Goal: Manage account settings

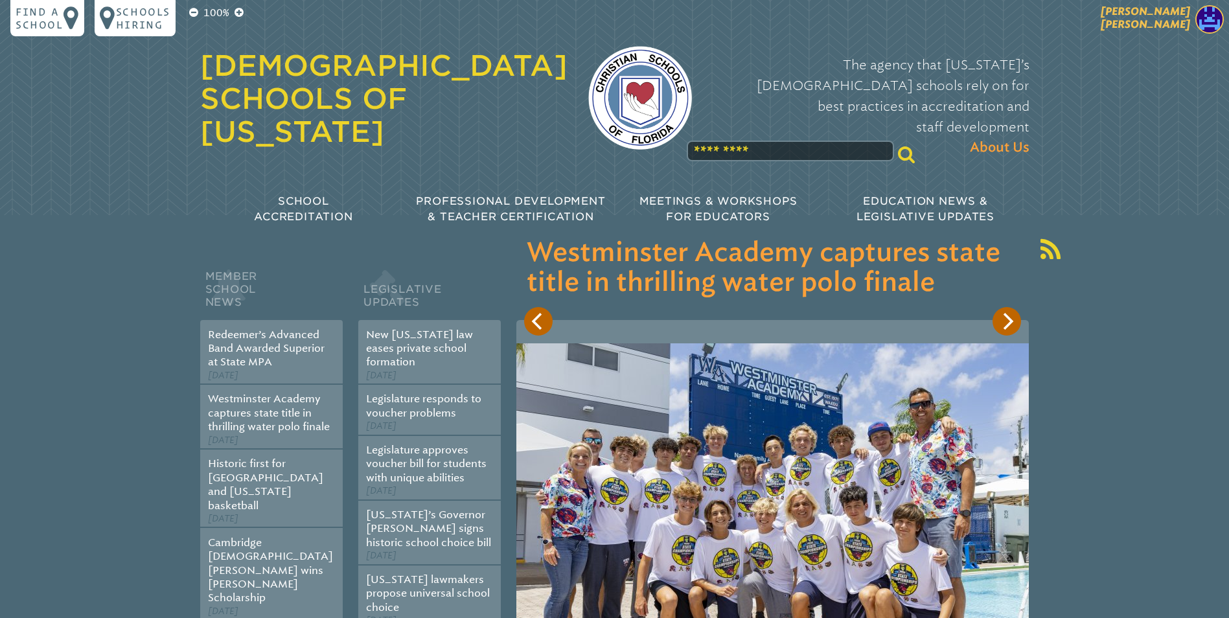
click at [1209, 13] on img at bounding box center [1210, 19] width 29 height 29
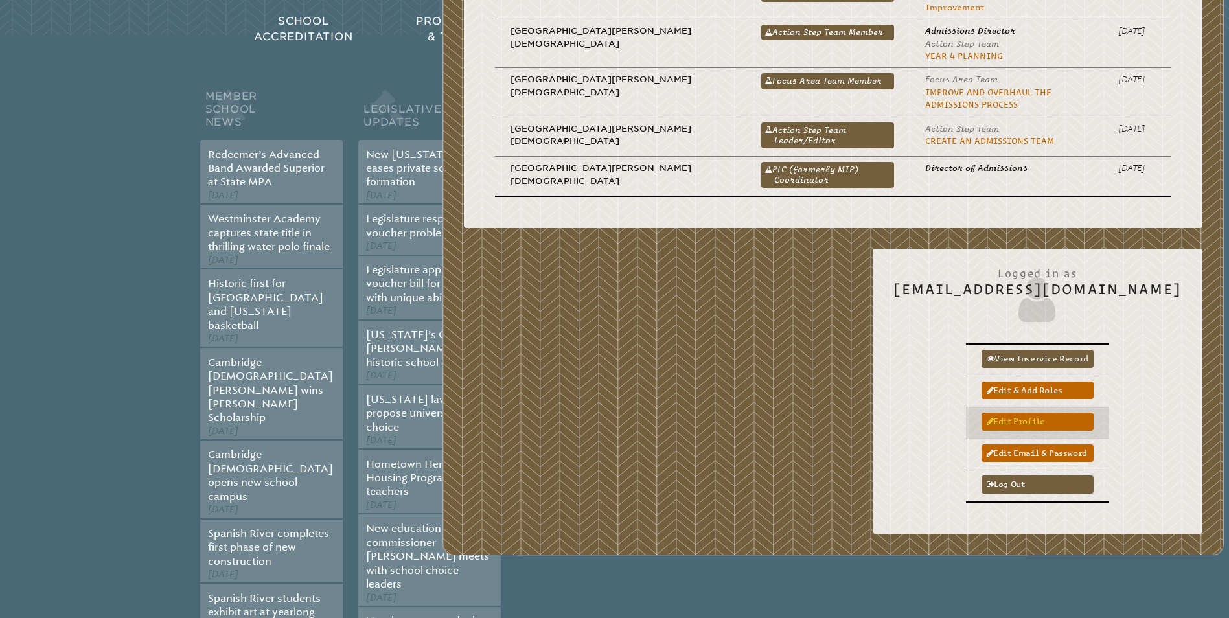
scroll to position [194, 0]
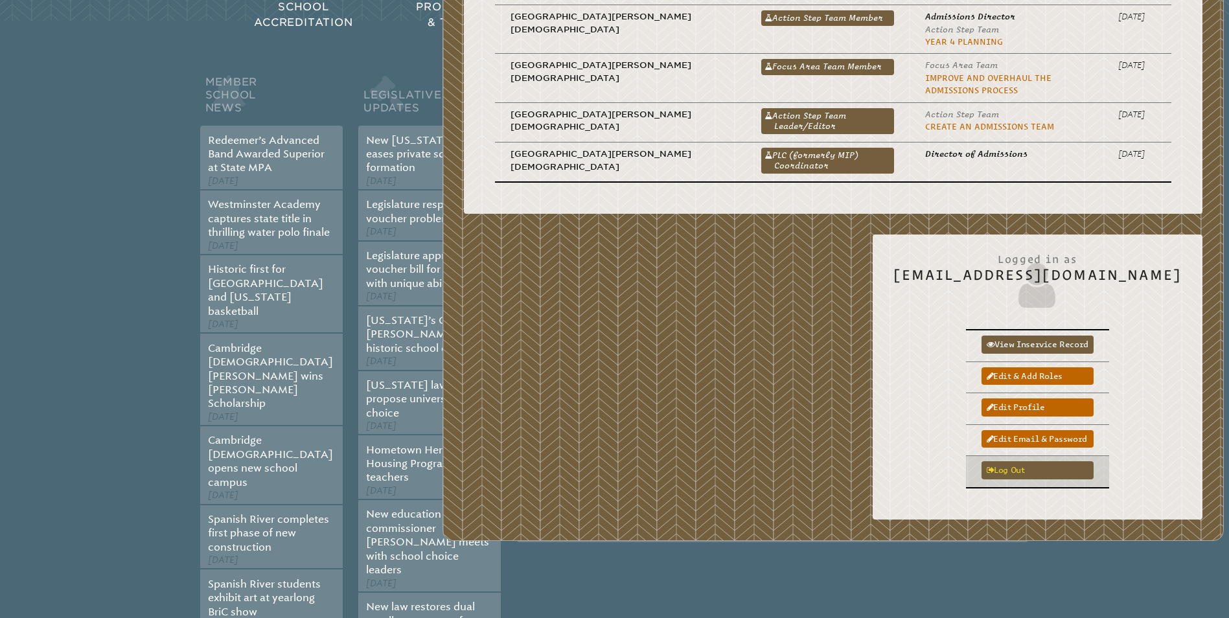
click at [1032, 461] on link "Log out" at bounding box center [1038, 469] width 112 height 17
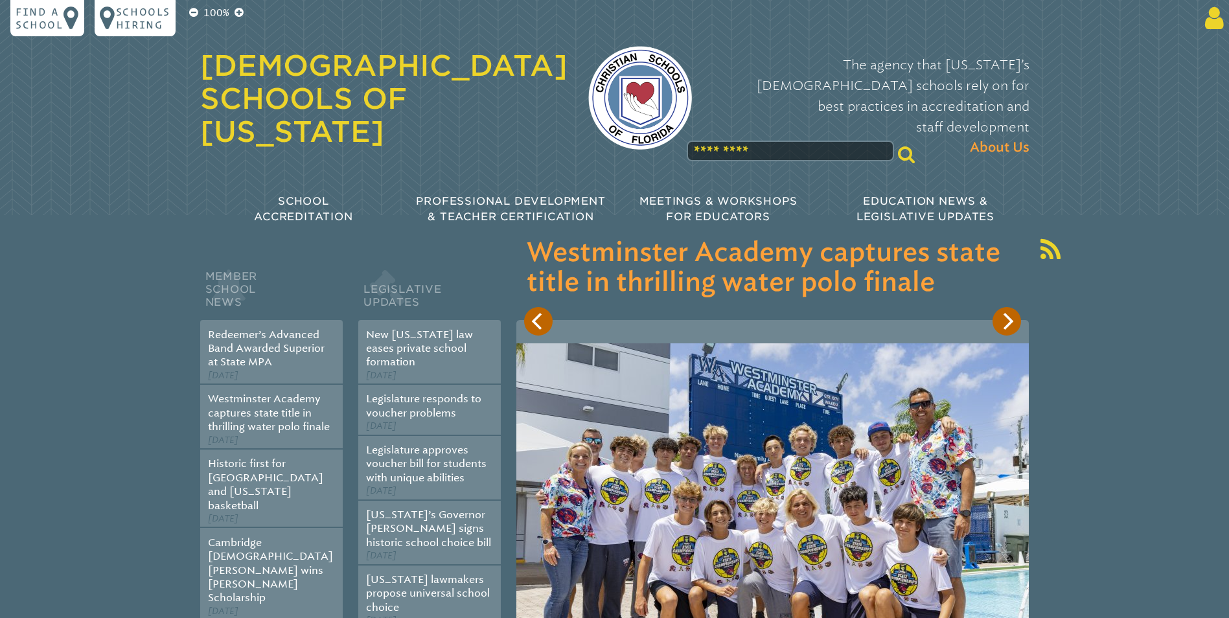
type input "**********"
click at [1212, 17] on icon at bounding box center [1212, 18] width 24 height 26
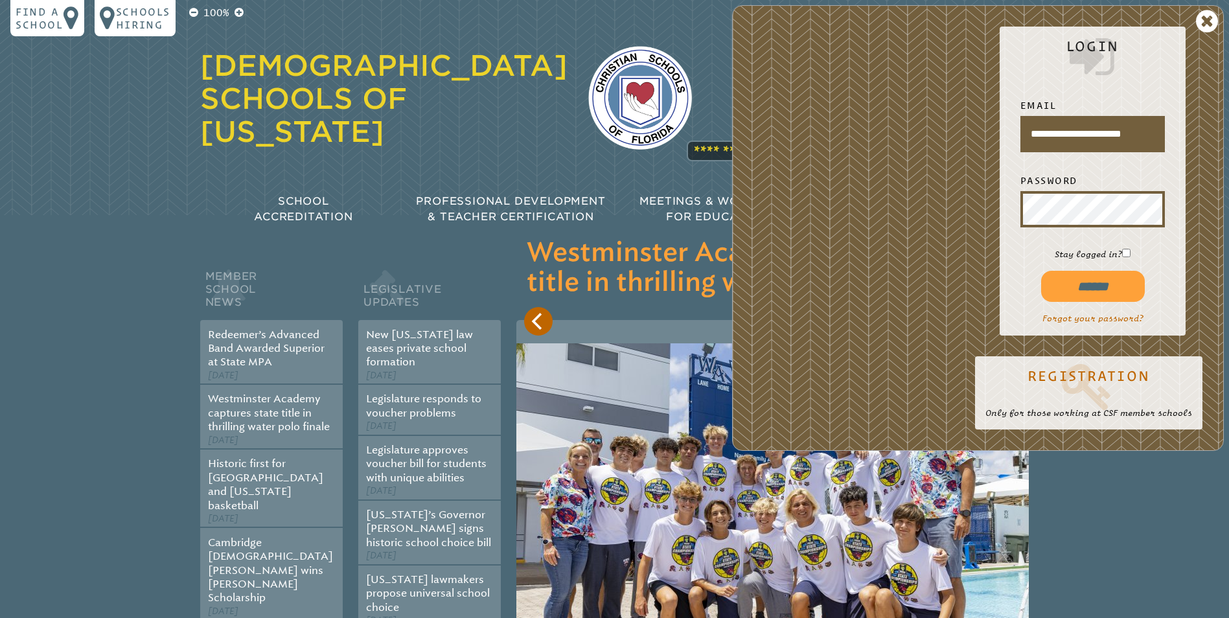
click at [1074, 292] on input "******" at bounding box center [1093, 286] width 104 height 31
type input "**********"
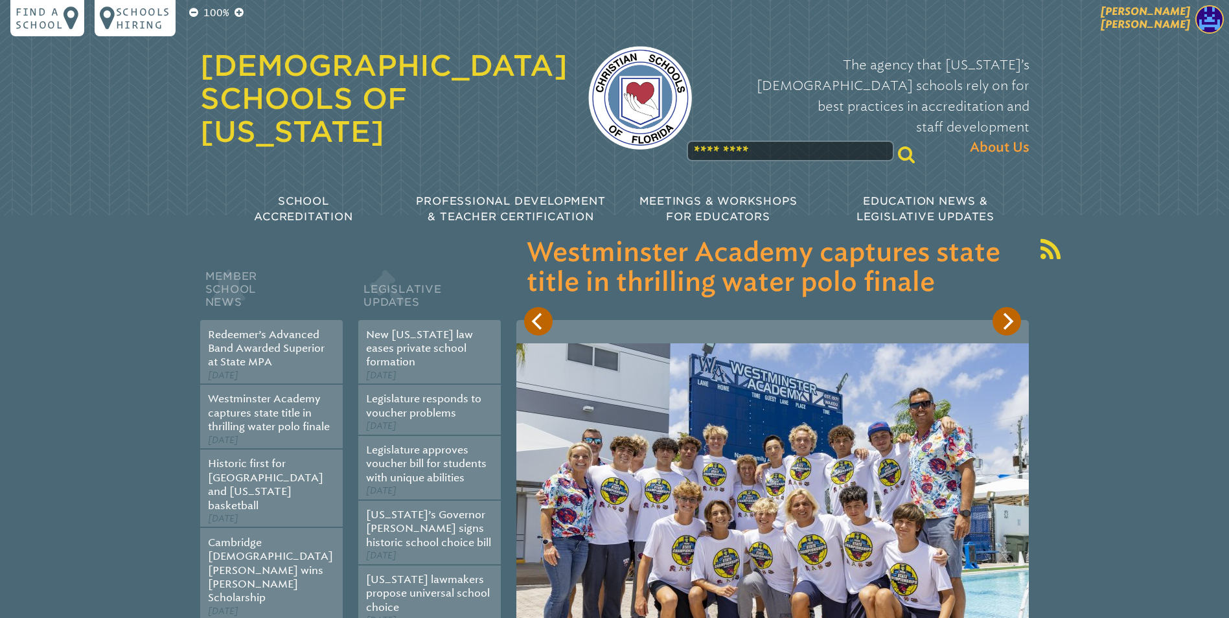
click at [1206, 11] on img at bounding box center [1210, 19] width 29 height 29
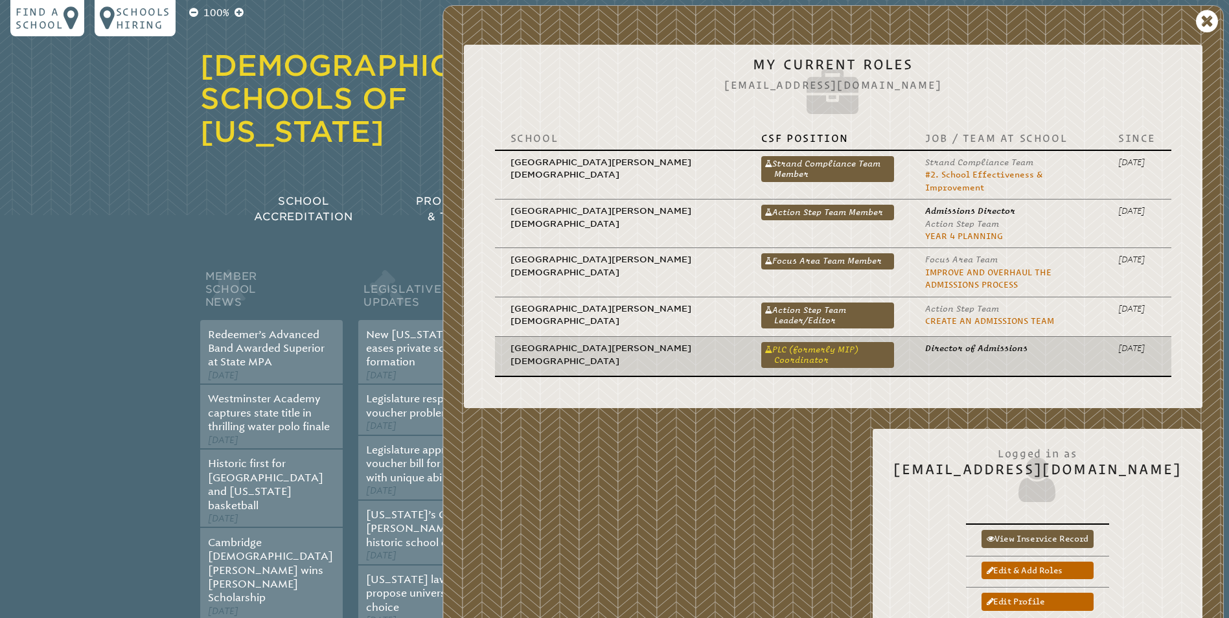
click at [761, 345] on link "PLC (formerly MIP) Coordinator" at bounding box center [827, 355] width 133 height 26
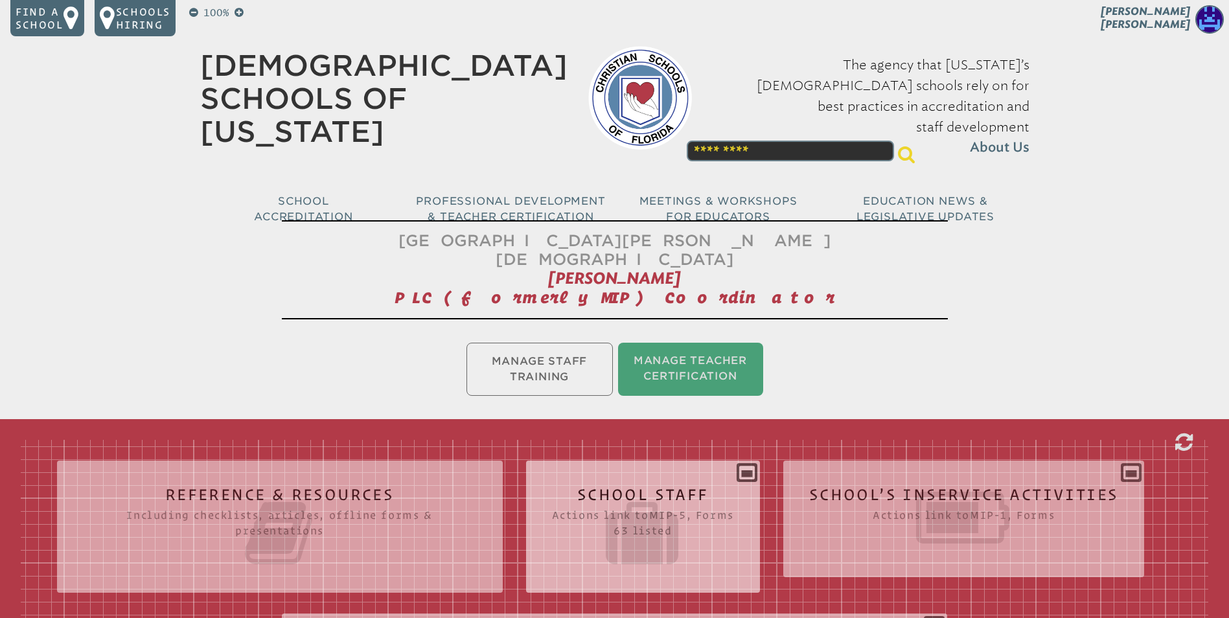
click at [748, 471] on div "School Staff Actions link to mip-5 , Forms 63 listed Report (for printing & exp…" at bounding box center [643, 521] width 234 height 101
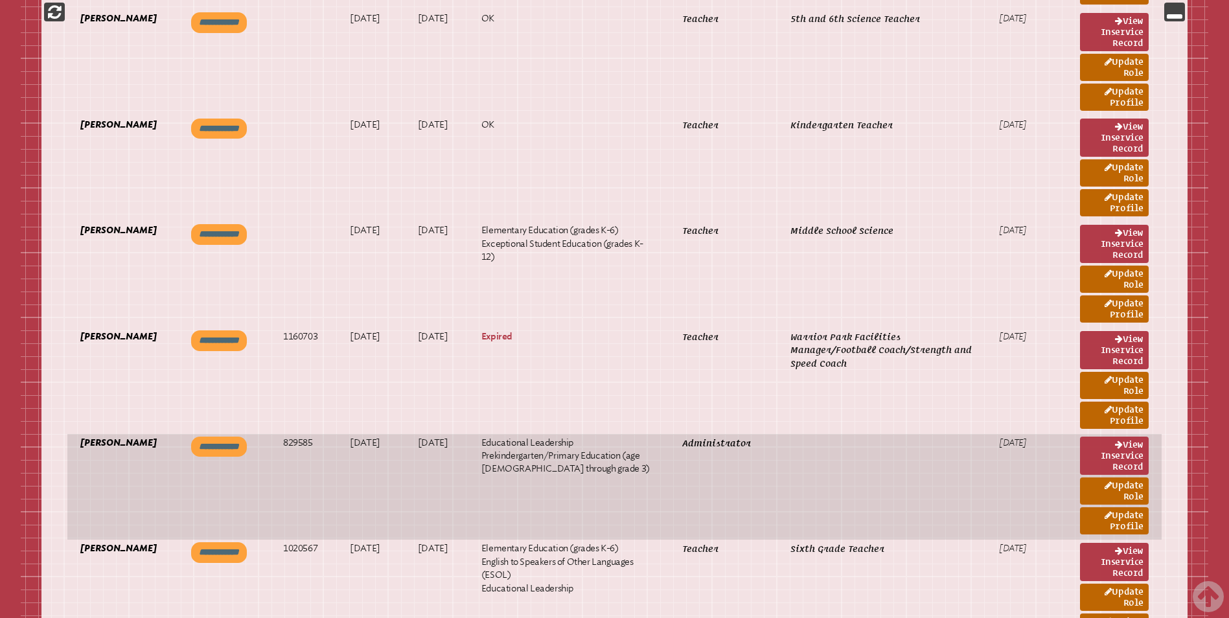
scroll to position [6610, 0]
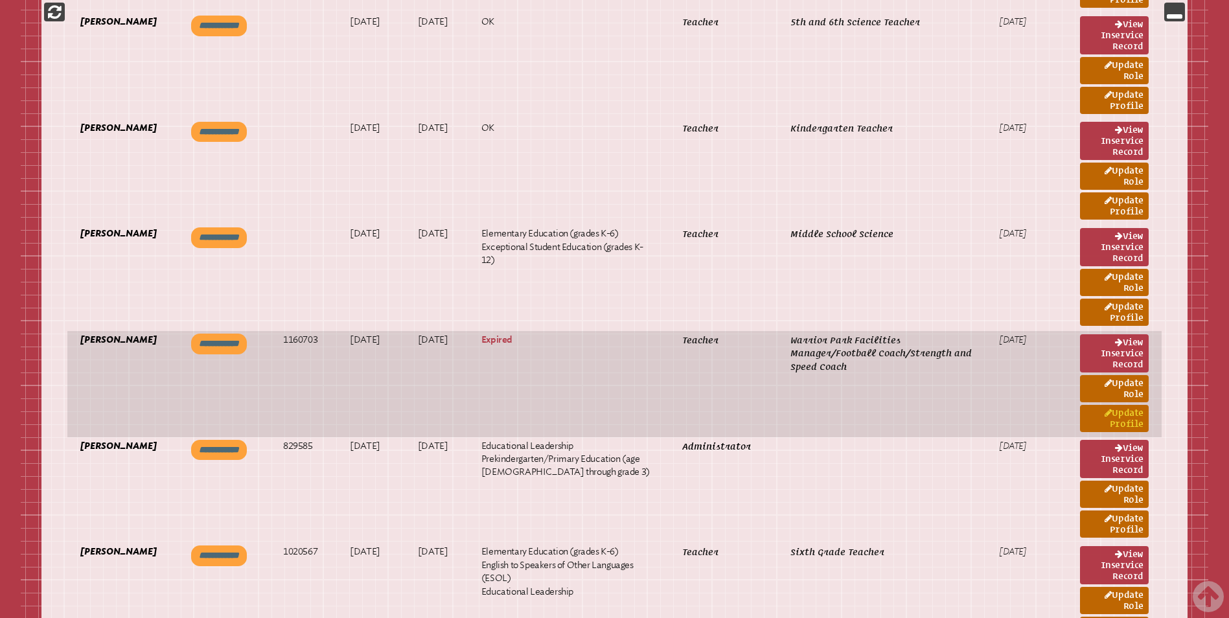
click at [1117, 405] on link "Update Profile" at bounding box center [1114, 418] width 69 height 27
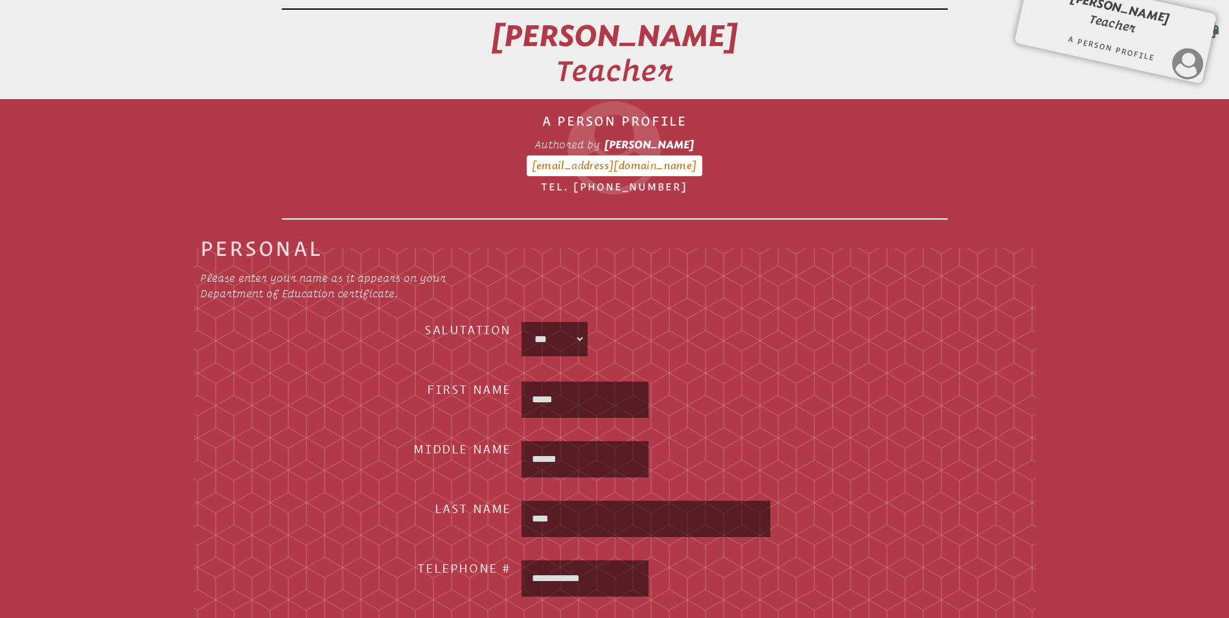
scroll to position [86, 0]
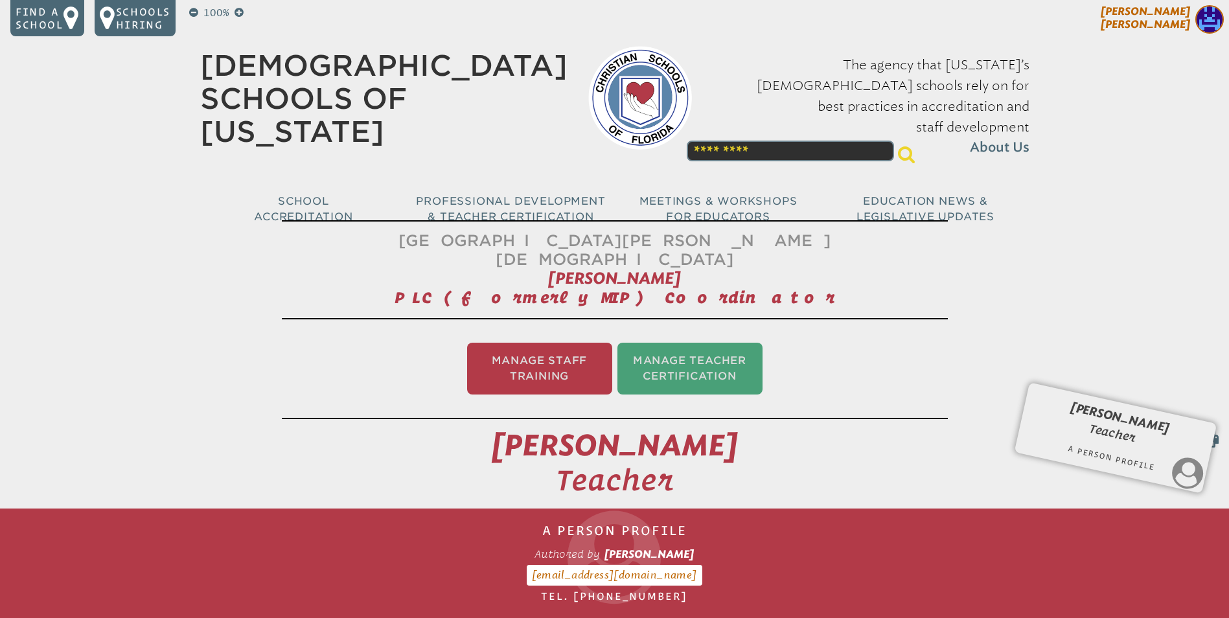
click at [1202, 19] on img at bounding box center [1210, 19] width 29 height 29
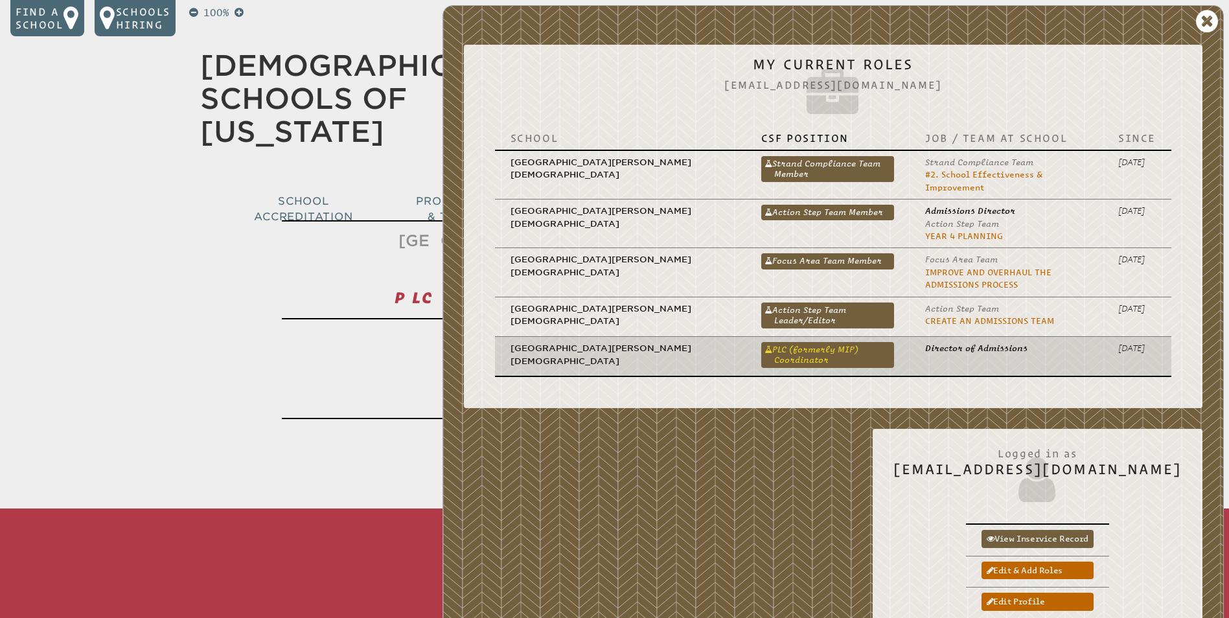
click at [762, 343] on link "PLC (formerly MIP) Coordinator" at bounding box center [827, 355] width 133 height 26
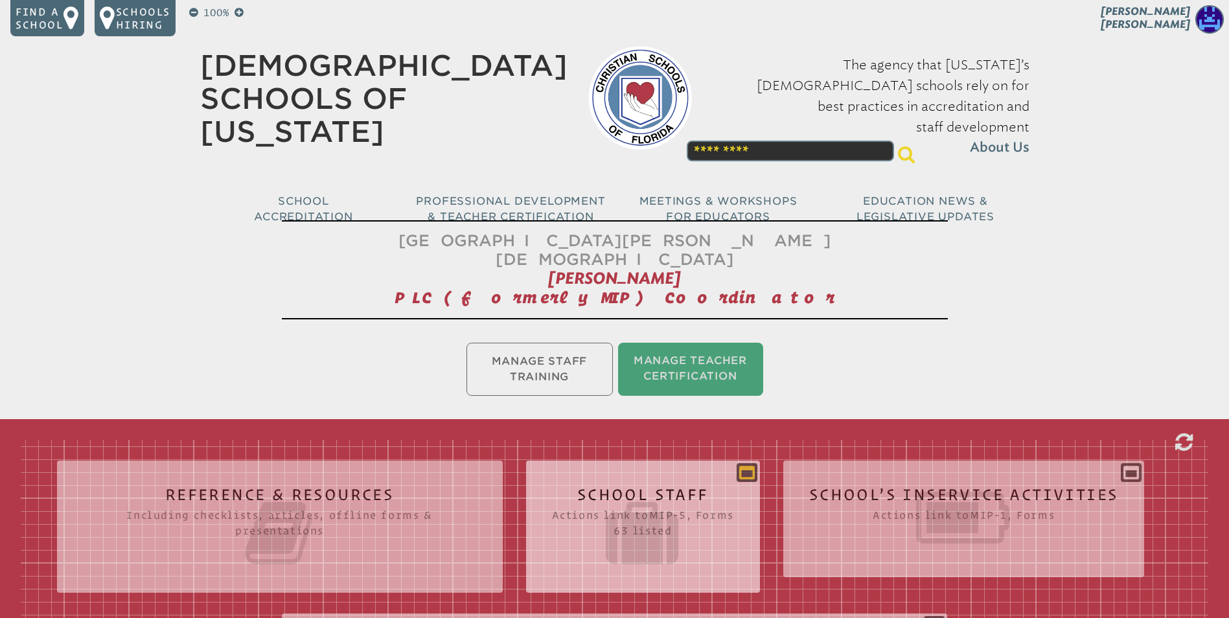
click at [746, 465] on icon at bounding box center [747, 473] width 16 height 16
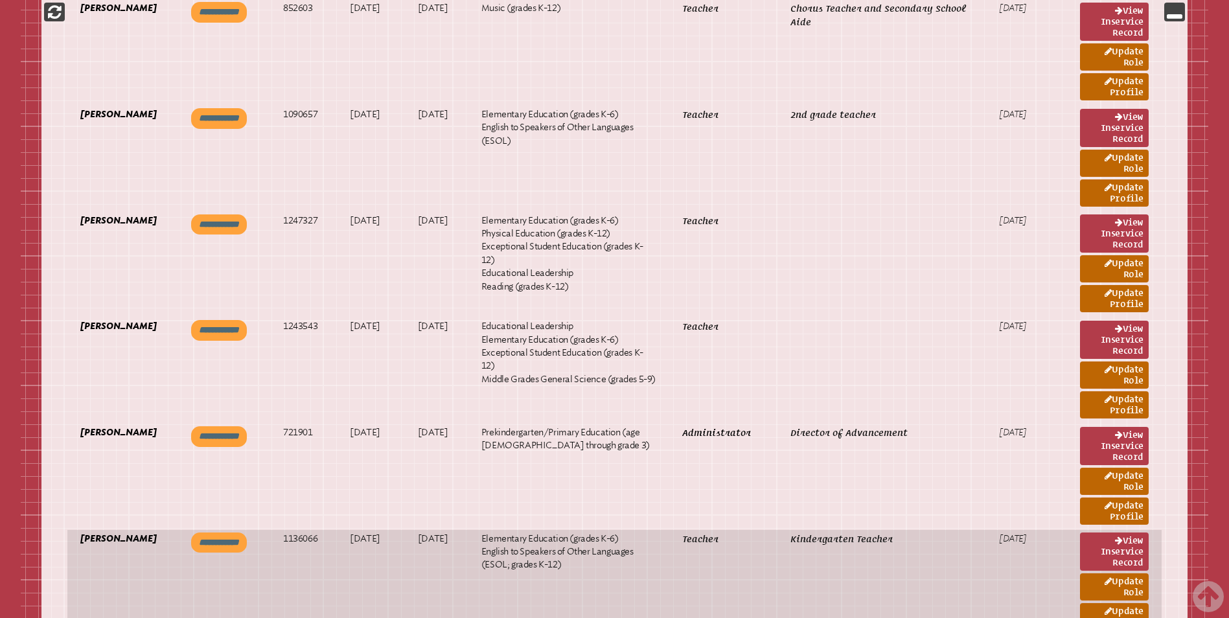
drag, startPoint x: 755, startPoint y: 422, endPoint x: 752, endPoint y: 434, distance: 11.9
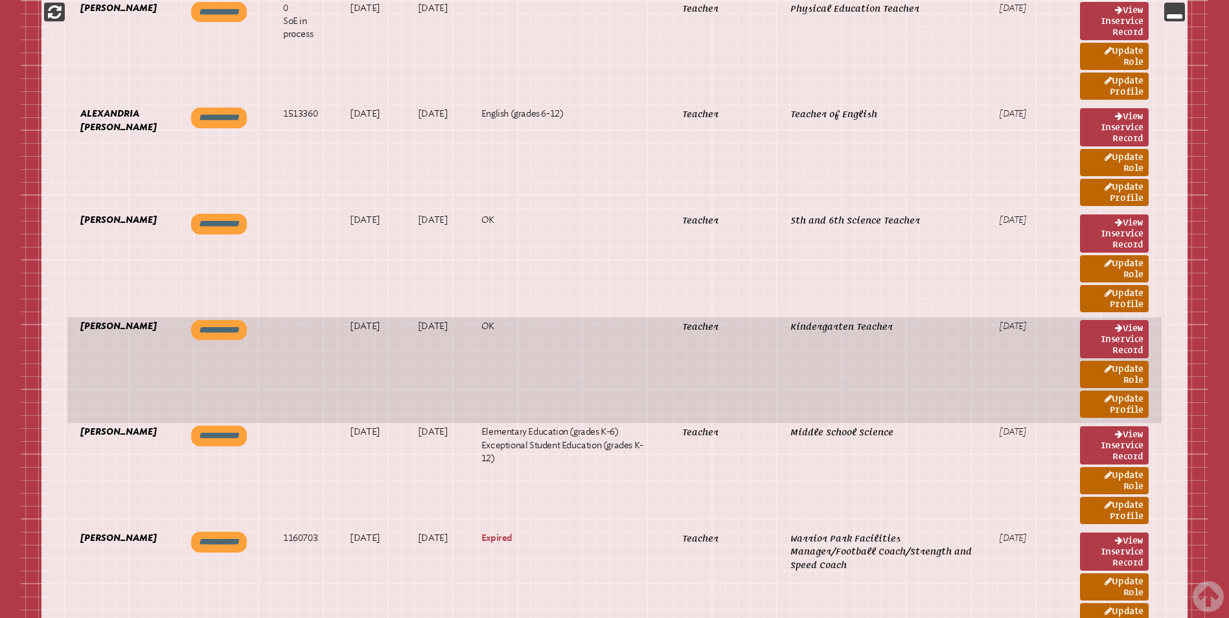
scroll to position [6415, 0]
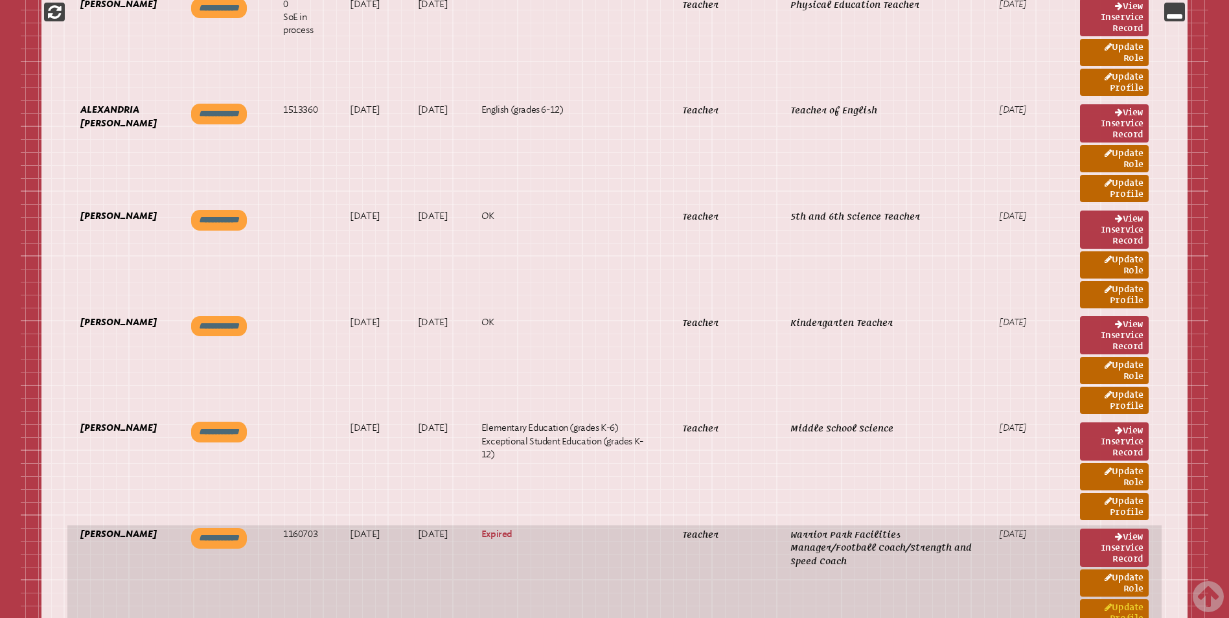
click at [1120, 599] on link "Update Profile" at bounding box center [1114, 612] width 69 height 27
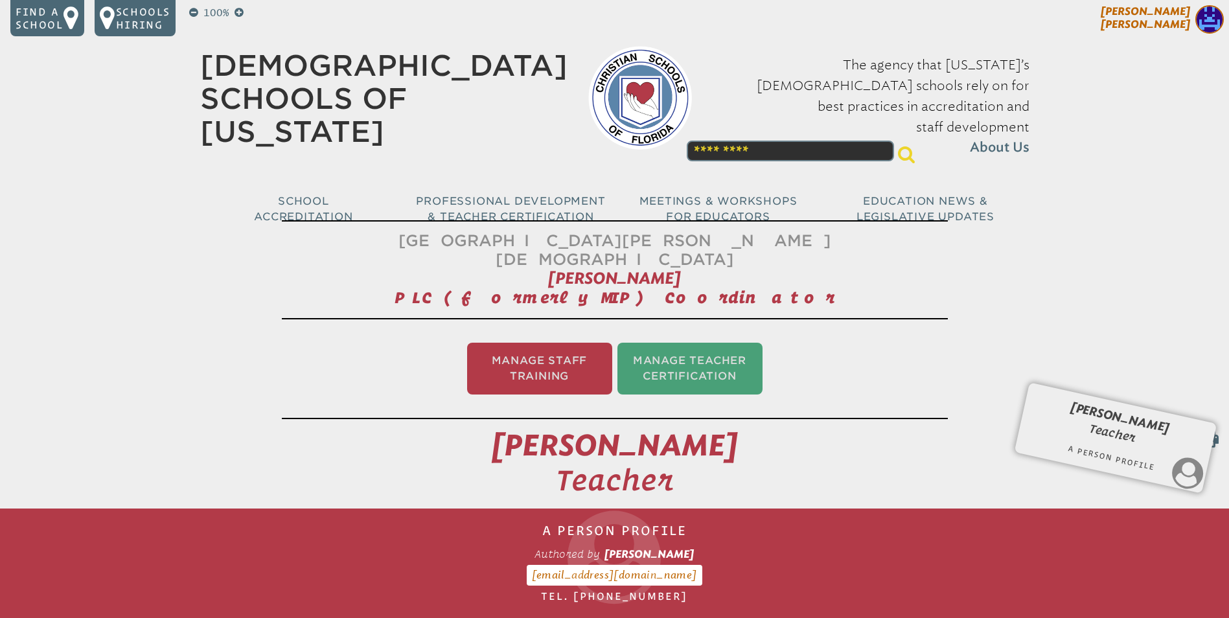
click at [1201, 19] on img at bounding box center [1210, 19] width 29 height 29
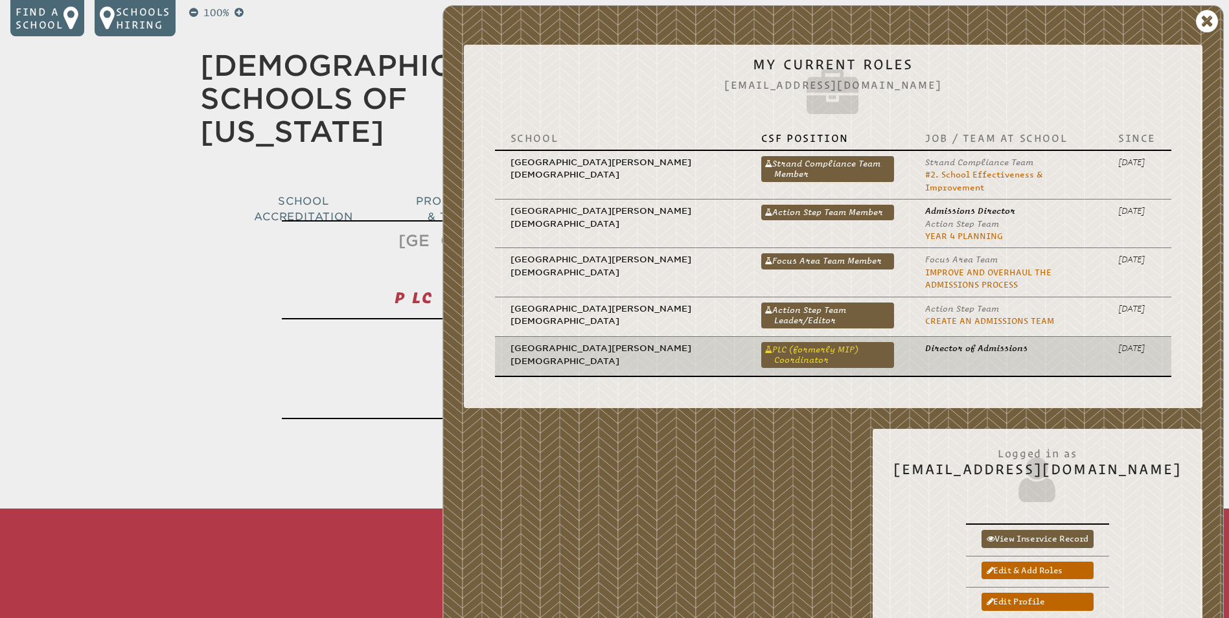
click at [770, 342] on link "PLC (formerly MIP) Coordinator" at bounding box center [827, 355] width 133 height 26
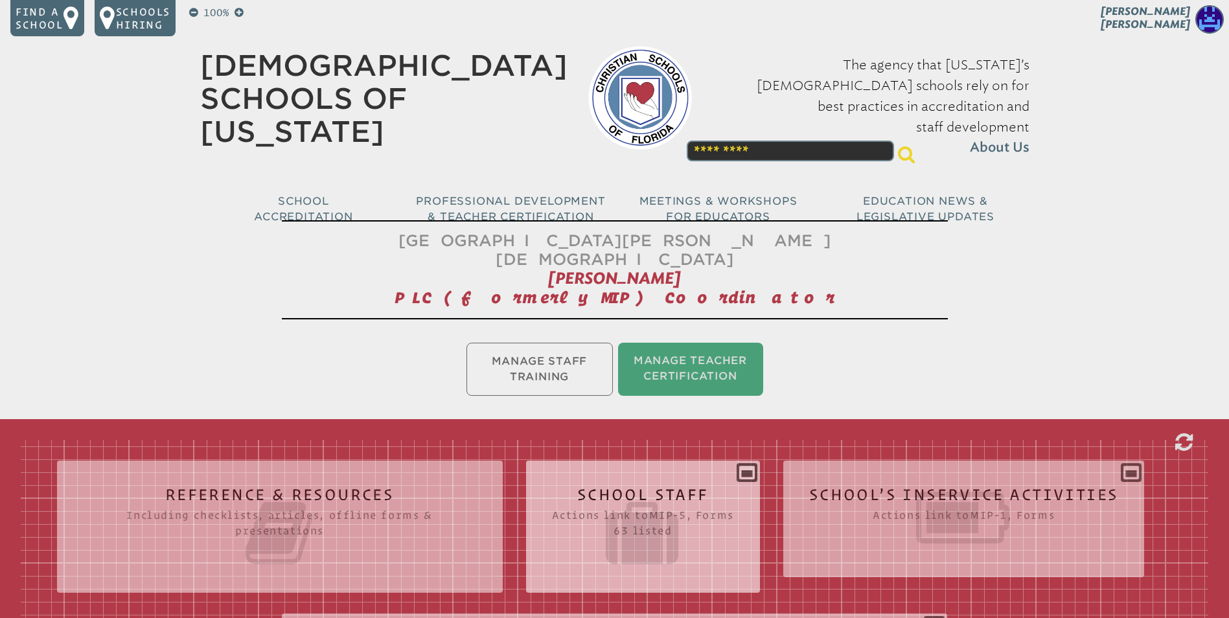
click at [754, 471] on div "School Staff Actions link to mip-5 , Forms 63 listed Report (for printing & exp…" at bounding box center [643, 521] width 234 height 101
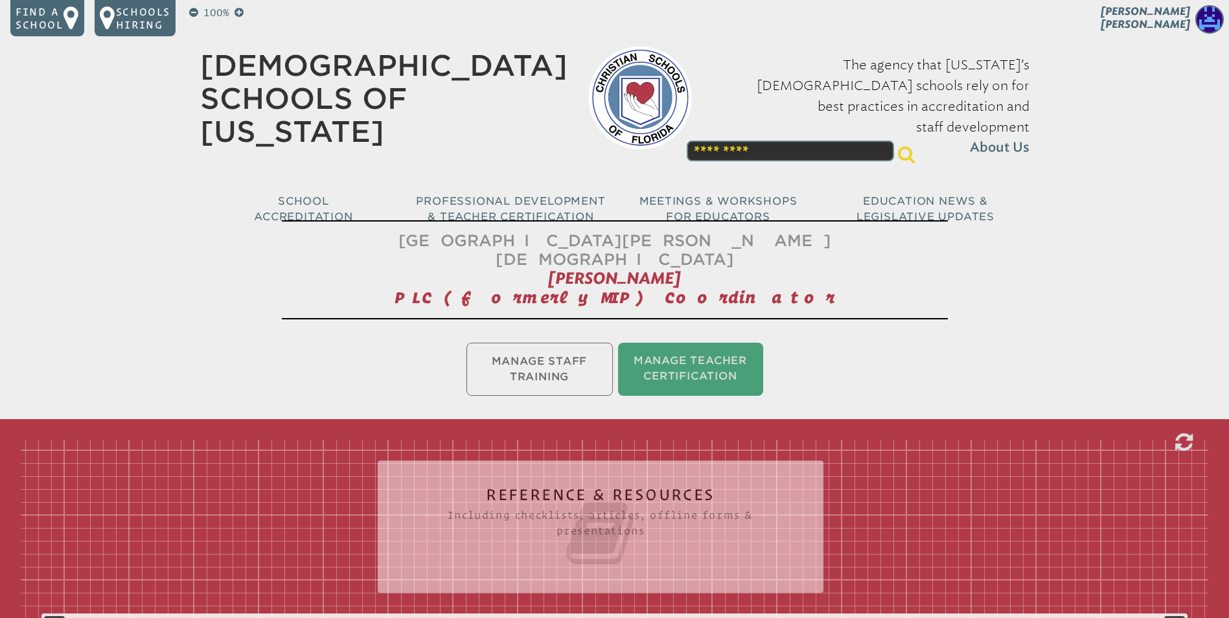
click at [1199, 16] on img at bounding box center [1210, 19] width 29 height 29
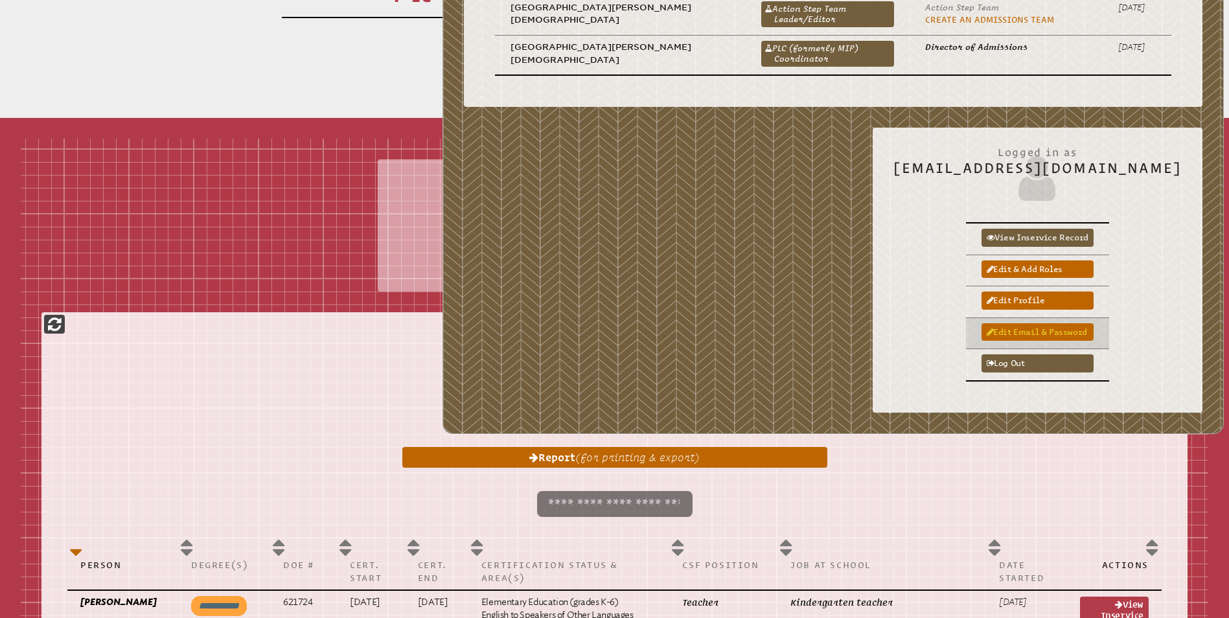
scroll to position [324, 0]
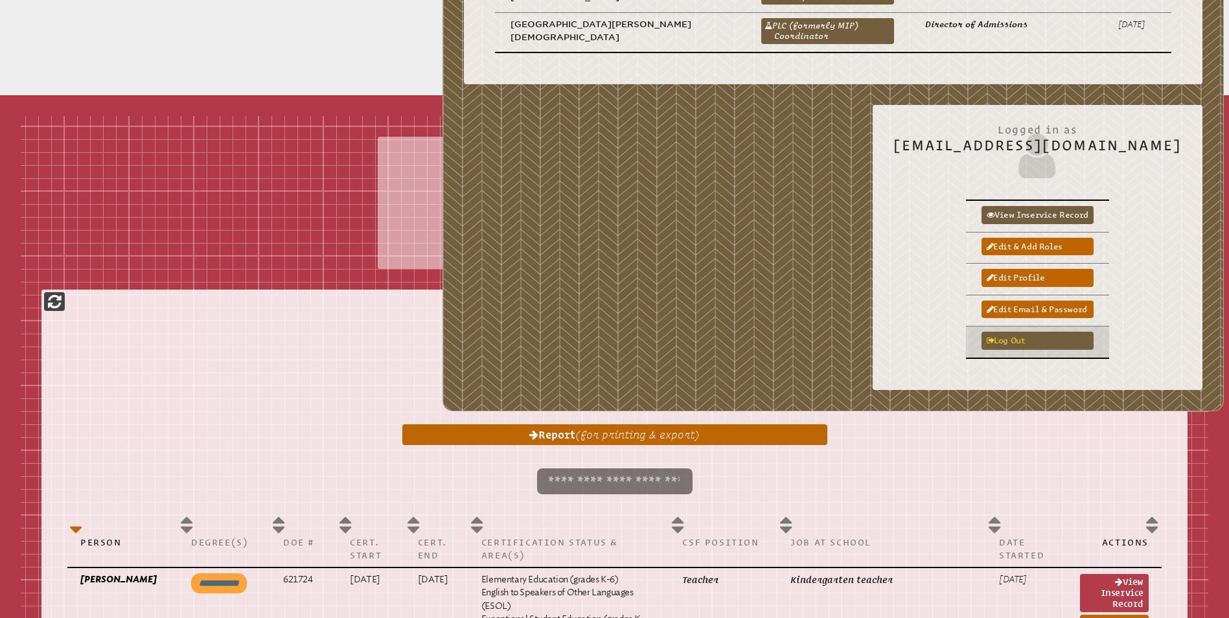
click at [1041, 332] on link "Log out" at bounding box center [1038, 340] width 112 height 17
